Goal: Task Accomplishment & Management: Use online tool/utility

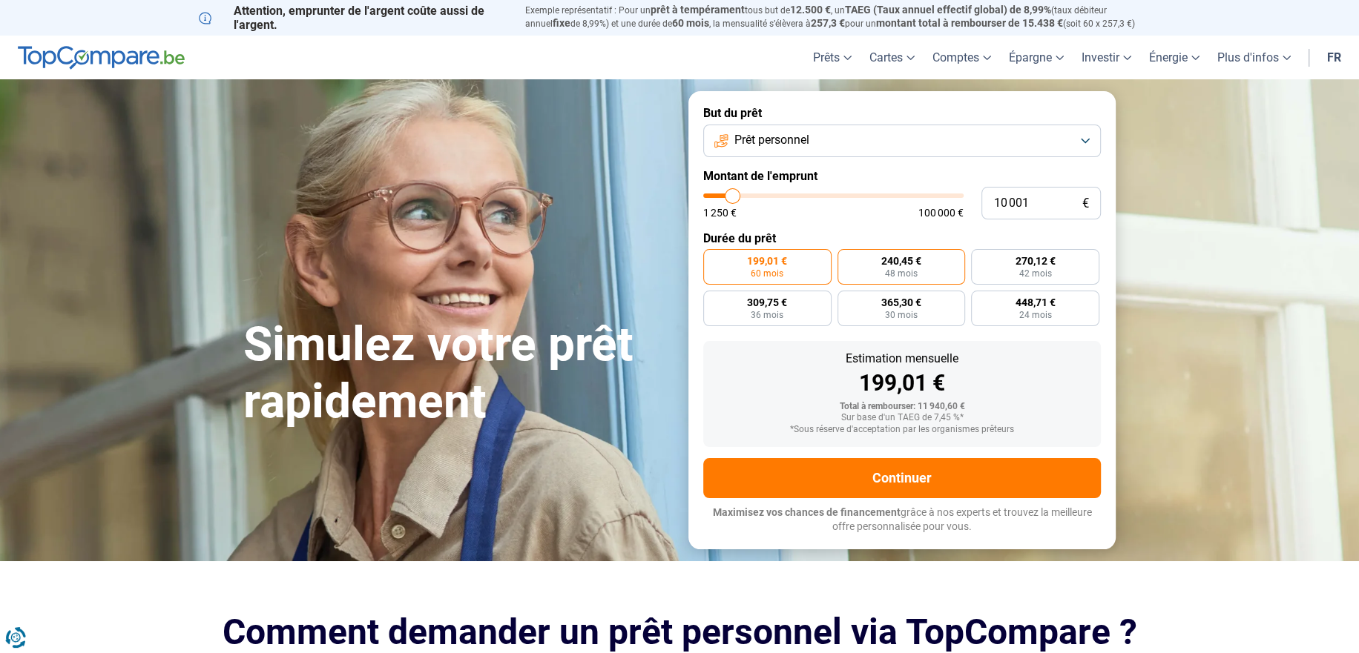
click at [914, 249] on label "240,45 € 48 mois" at bounding box center [901, 267] width 128 height 36
click at [847, 249] on input "240,45 € 48 mois" at bounding box center [842, 254] width 10 height 10
radio input "true"
click at [1091, 187] on input "10 001" at bounding box center [1040, 203] width 119 height 33
type input "1 000"
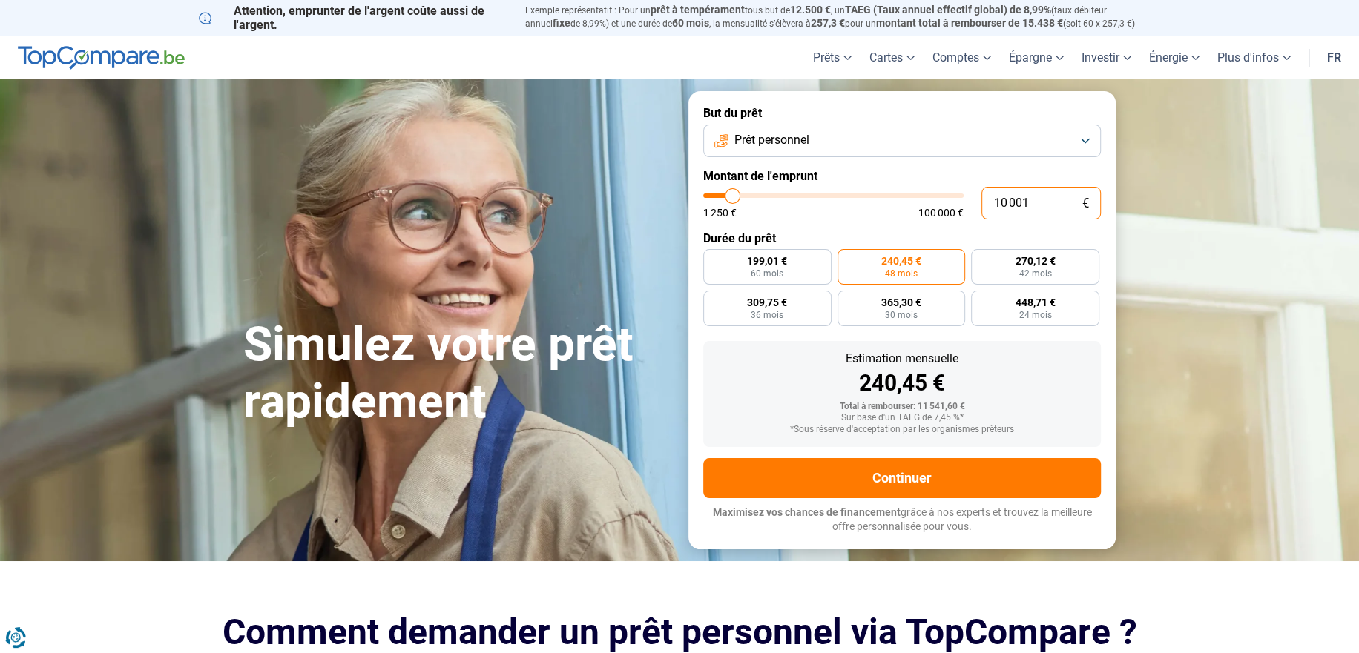
type input "1250"
type input "100"
type input "1250"
type input "10"
type input "1250"
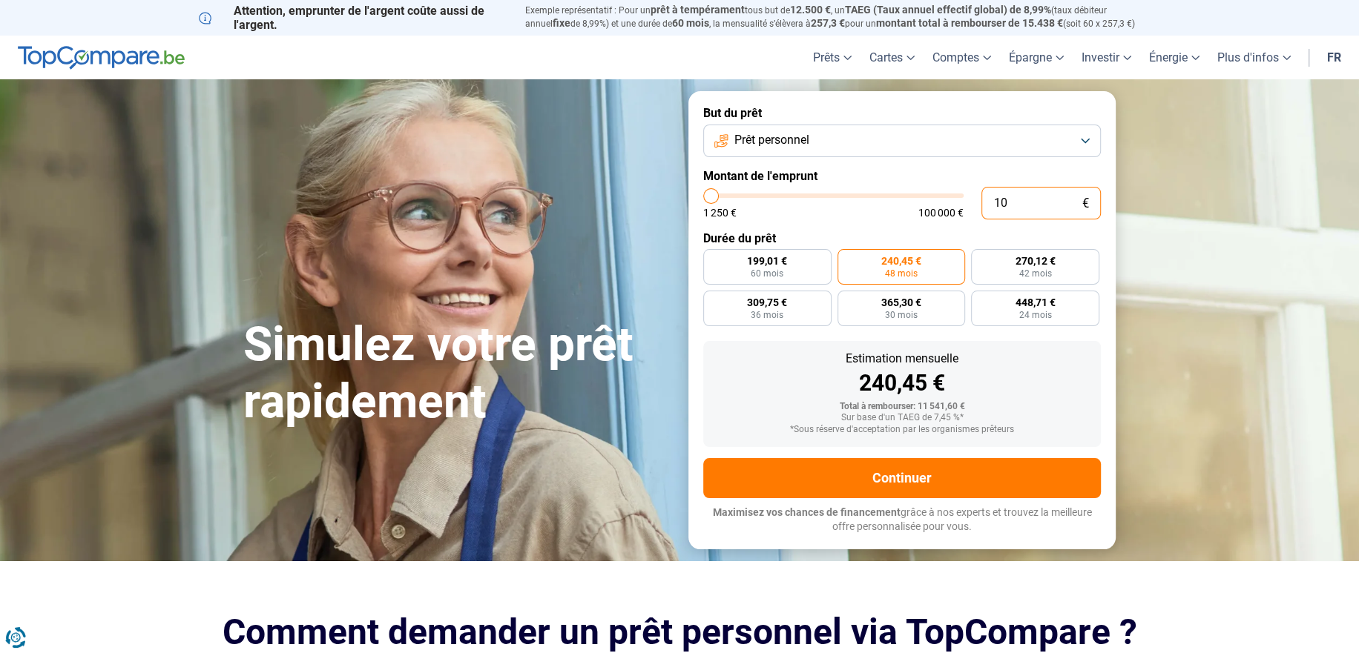
type input "1"
type input "1250"
type input "0"
type input "1250"
type input "5"
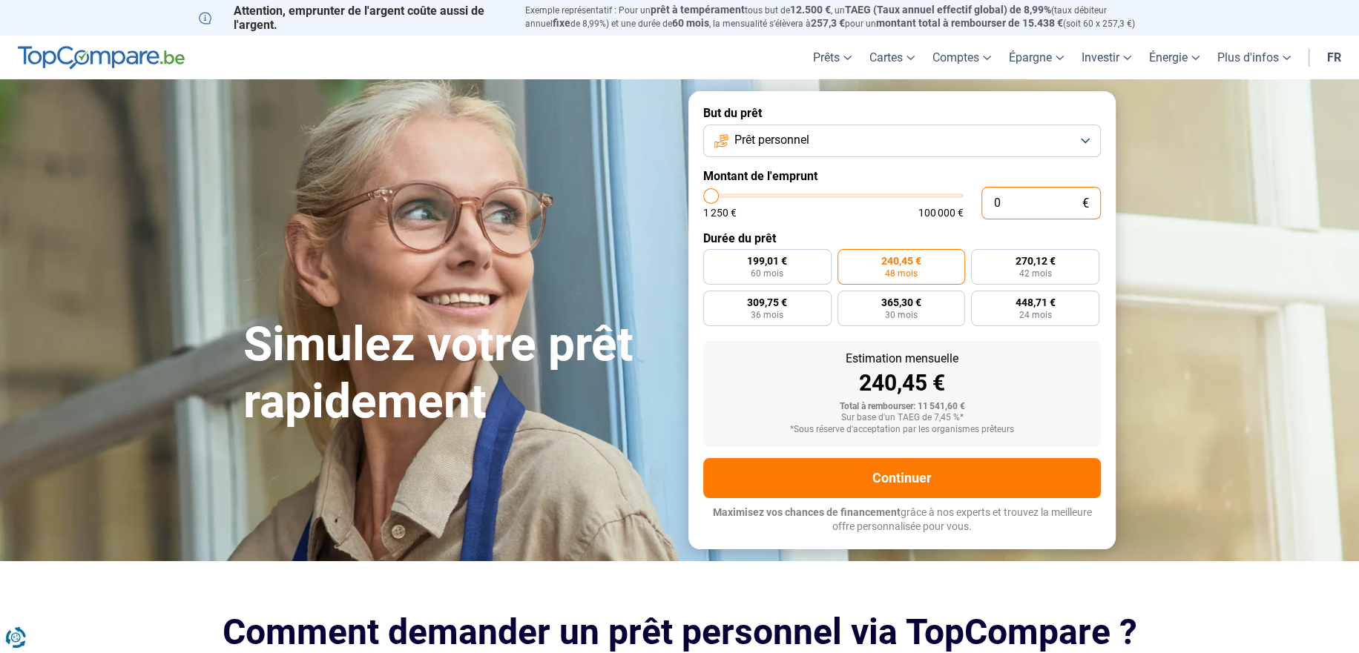
type input "1250"
type input "50"
type input "1250"
type input "500"
type input "1250"
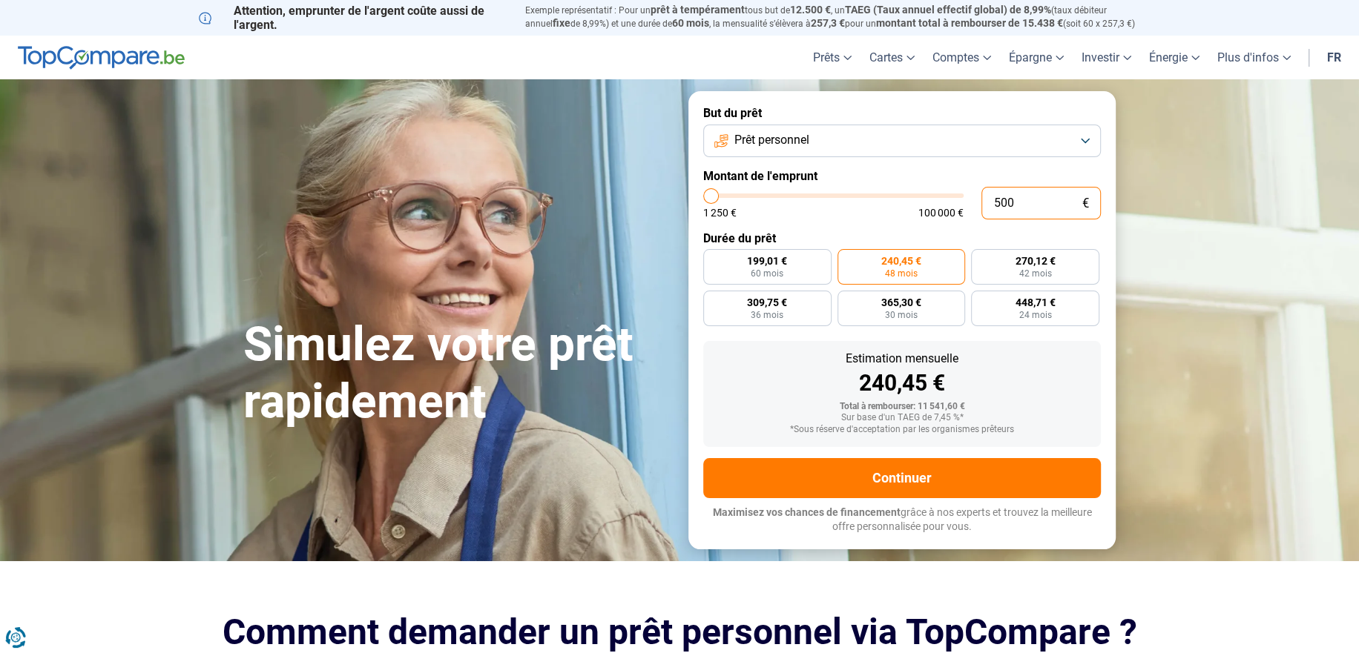
type input "5 000"
type input "5000"
radio input "true"
type input "5 000"
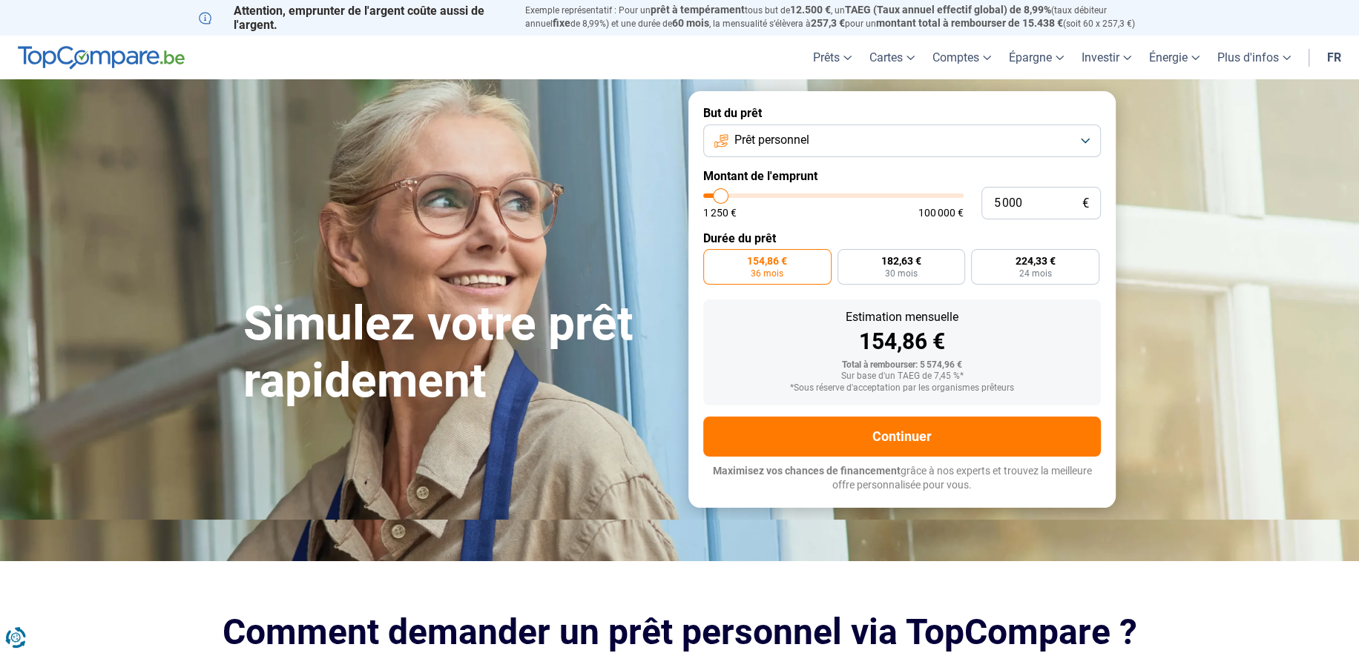
click at [1044, 383] on div "*Sous réserve d'acceptation par les organismes prêteurs" at bounding box center [902, 388] width 374 height 10
